Goal: Find specific page/section: Find specific page/section

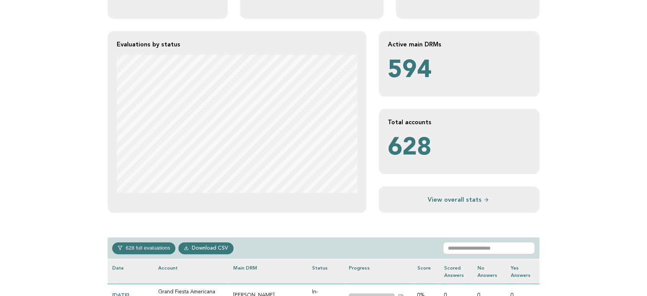
scroll to position [298, 0]
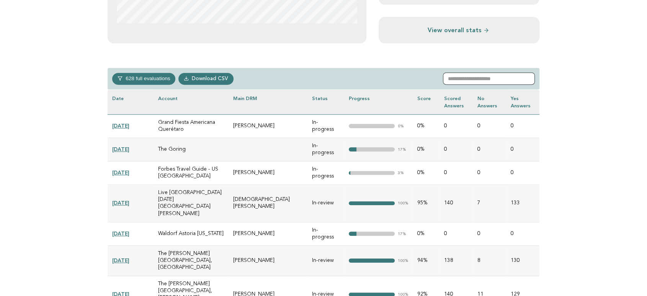
click at [481, 80] on input "text" at bounding box center [489, 78] width 92 height 12
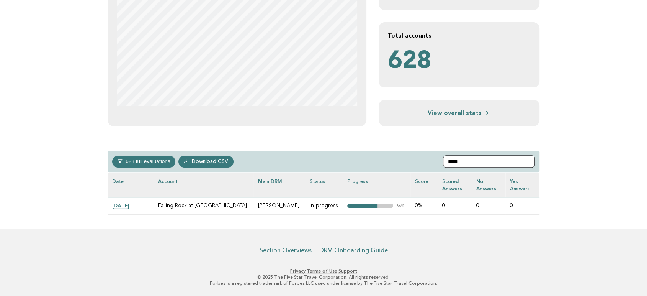
scroll to position [214, 0]
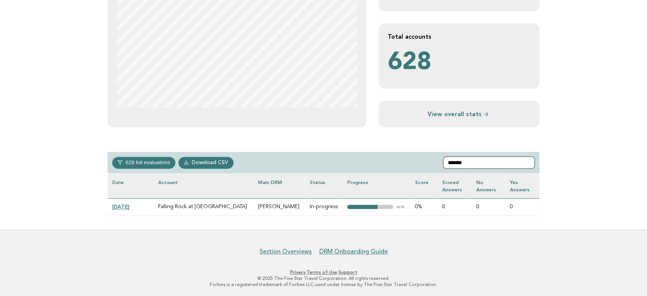
type input "*******"
drag, startPoint x: 226, startPoint y: 208, endPoint x: 167, endPoint y: 211, distance: 59.0
click at [162, 209] on td "Falling Rock at [GEOGRAPHIC_DATA]" at bounding box center [204, 206] width 100 height 17
copy td "alling Rock at Nemacolin"
click at [223, 253] on nav "Section Overviews DRM Onboarding Guide" at bounding box center [323, 247] width 647 height 16
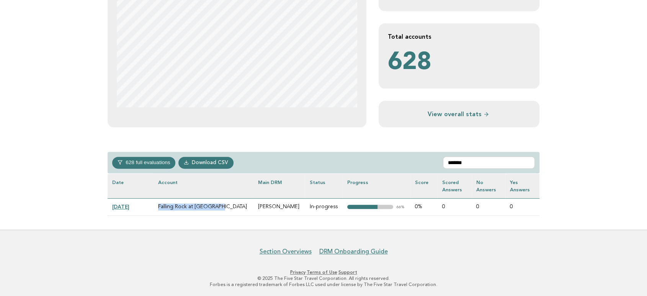
drag, startPoint x: 224, startPoint y: 208, endPoint x: 207, endPoint y: 232, distance: 30.0
click at [152, 210] on tr "2024-08-01 Falling Rock at Nemacolin 1001 LaFayette Drive, Farmington, Pennsylv…" at bounding box center [324, 206] width 432 height 17
copy tr "Falling Rock at [GEOGRAPHIC_DATA]"
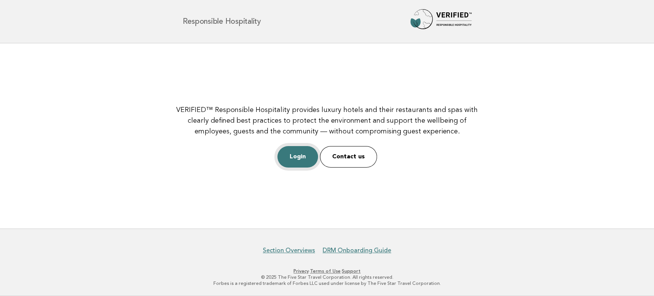
click at [306, 160] on link "Login" at bounding box center [297, 156] width 41 height 21
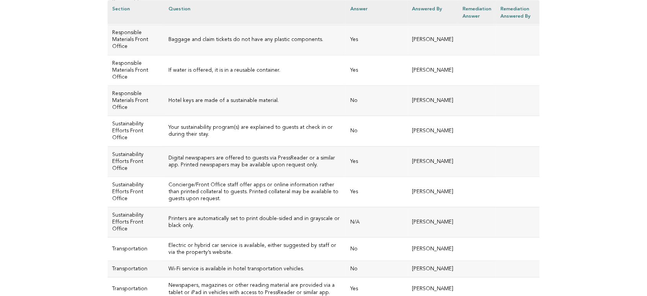
scroll to position [1404, 0]
drag, startPoint x: 287, startPoint y: 177, endPoint x: 162, endPoint y: 165, distance: 125.4
copy h3 "Please upload a PDF attachment or QR code of any digital arrival collateral. Pl…"
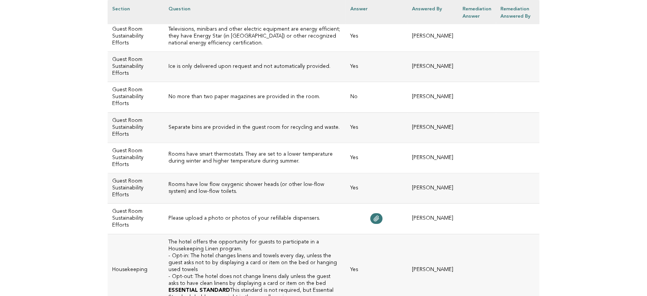
scroll to position [2952, 0]
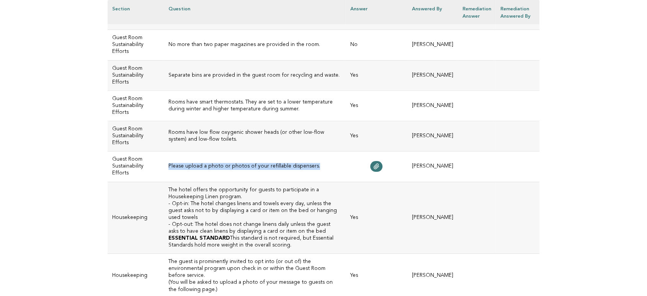
drag, startPoint x: 210, startPoint y: 96, endPoint x: 162, endPoint y: 87, distance: 48.7
click at [164, 151] on td "Please upload a photo or photos of your refillable dispensers." at bounding box center [255, 166] width 182 height 30
copy h3 "Please upload a photo or photos of your refillable dispensers."
click at [113, 192] on td "Housekeeping" at bounding box center [136, 218] width 56 height 72
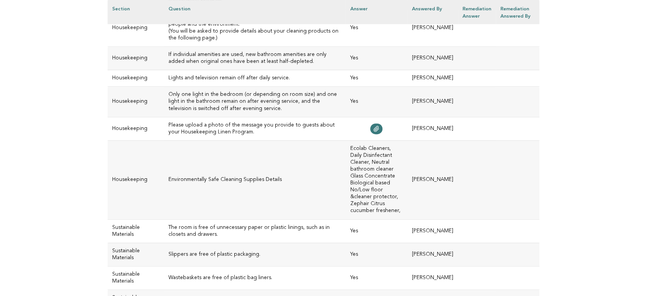
scroll to position [3250, 0]
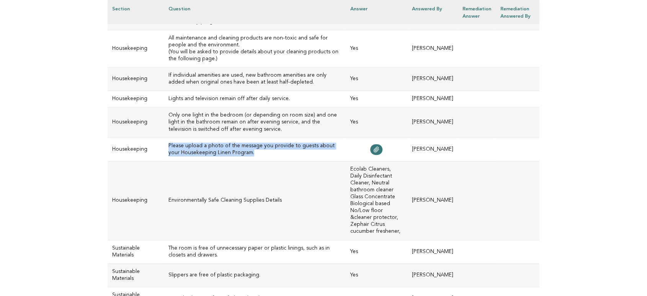
drag, startPoint x: 281, startPoint y: 108, endPoint x: 159, endPoint y: 99, distance: 122.1
click at [164, 138] on td "Please upload a photo of the message you provide to guests about your Housekeep…" at bounding box center [255, 149] width 182 height 23
copy h3 "Please upload a photo of the message you provide to guests about your Housekeep…"
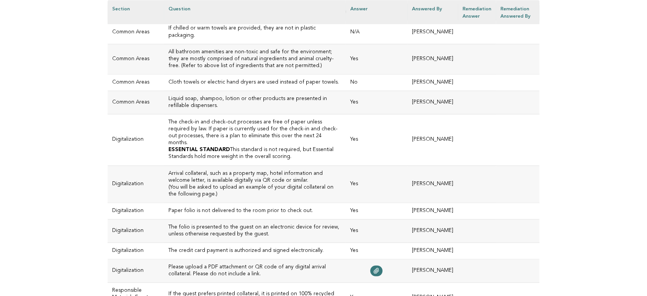
scroll to position [1030, 0]
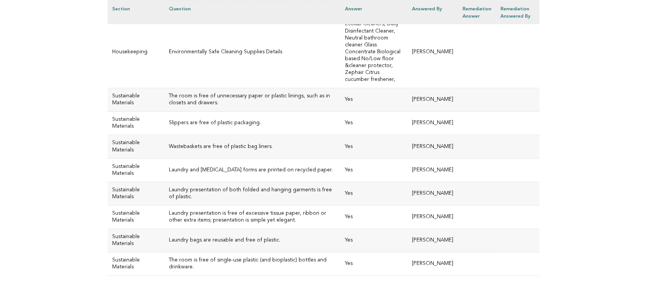
scroll to position [3410, 0]
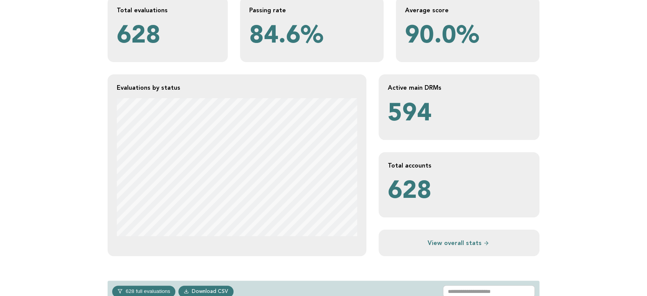
scroll to position [255, 0]
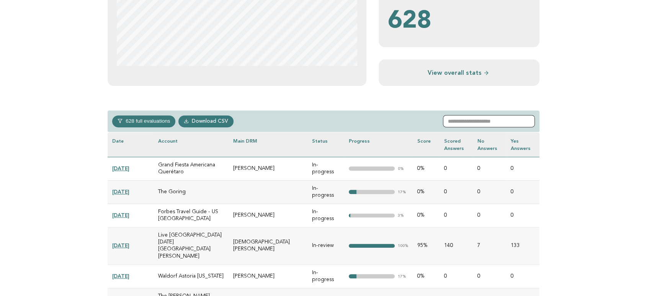
click at [479, 120] on input "text" at bounding box center [489, 121] width 92 height 12
paste input "**********"
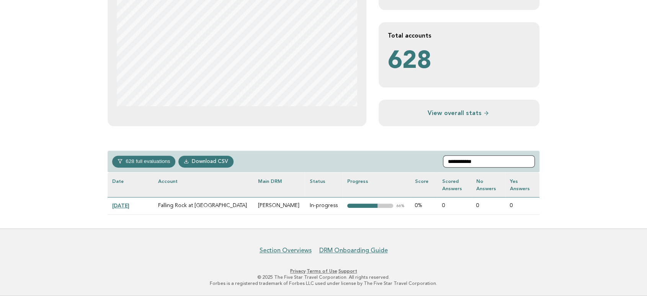
scroll to position [214, 0]
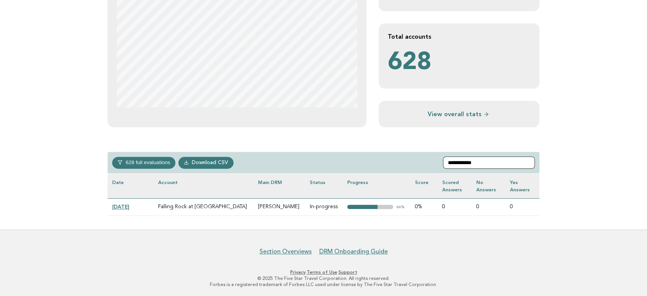
type input "**********"
click at [120, 205] on link "2024-08-01" at bounding box center [120, 206] width 17 height 6
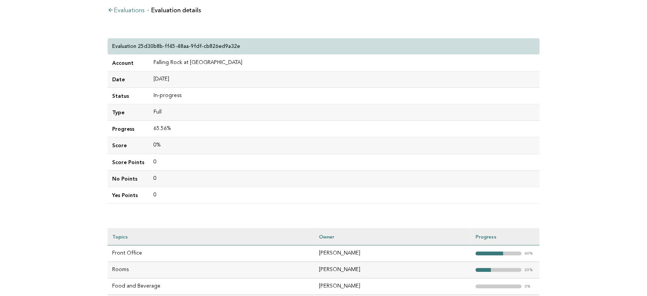
scroll to position [85, 0]
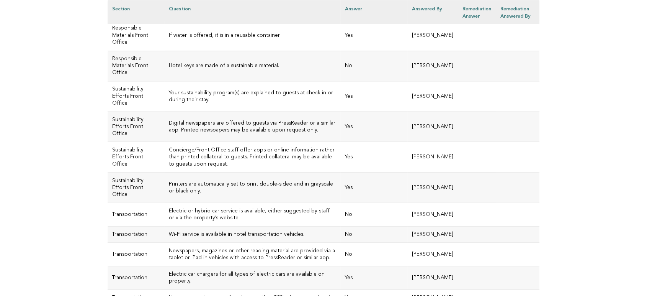
scroll to position [1377, 0]
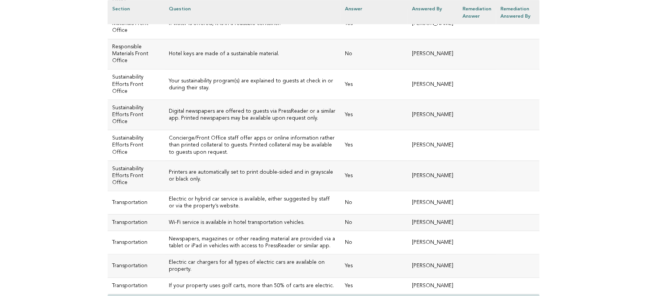
drag, startPoint x: 444, startPoint y: 160, endPoint x: 408, endPoint y: 152, distance: 36.5
copy td "Elissa McFarland"
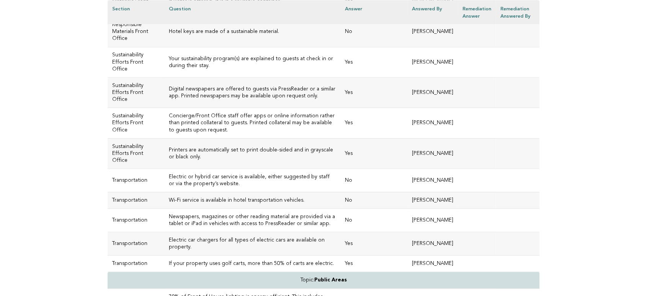
scroll to position [1419, 0]
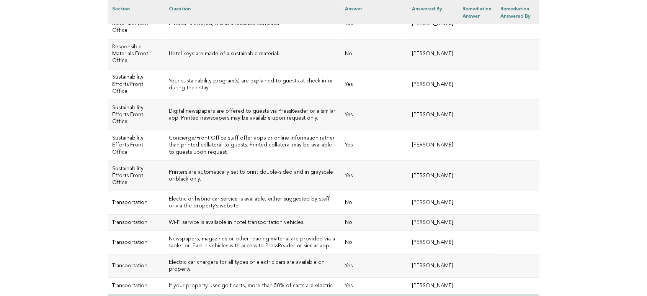
scroll to position [1334, 0]
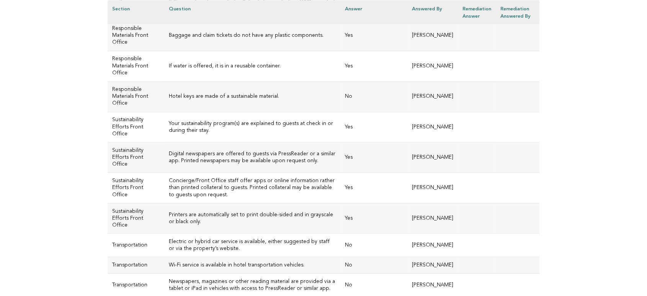
drag, startPoint x: 437, startPoint y: 175, endPoint x: 413, endPoint y: 166, distance: 26.0
copy td "Annabeth Murphy"
drag, startPoint x: 450, startPoint y: 203, endPoint x: 413, endPoint y: 195, distance: 37.9
click at [413, 20] on td "Elissa McFarland" at bounding box center [433, 5] width 51 height 30
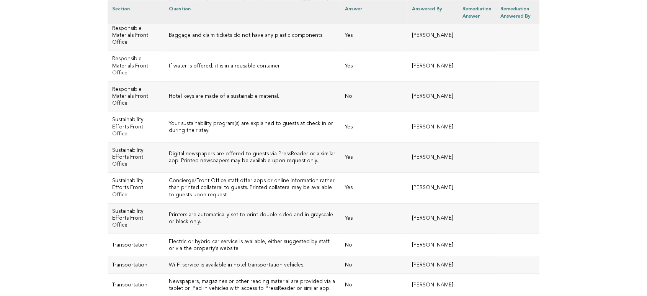
copy td "Elissa McFarland"
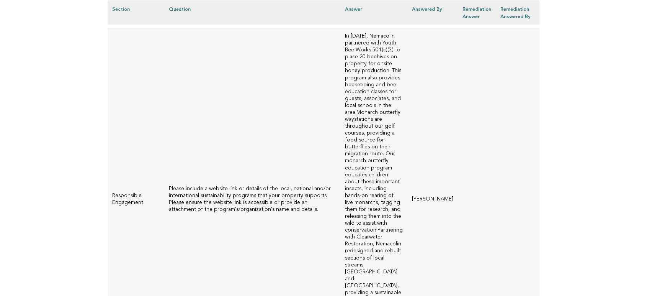
scroll to position [2143, 0]
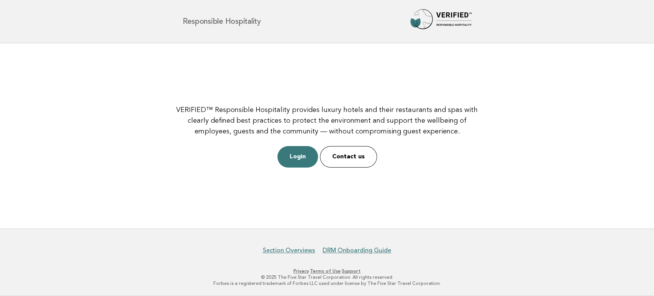
click at [321, 162] on p "Login Contact us" at bounding box center [327, 156] width 309 height 21
click at [303, 161] on link "Login" at bounding box center [297, 156] width 41 height 21
click at [290, 164] on link "Login" at bounding box center [297, 156] width 41 height 21
